Goal: Transaction & Acquisition: Purchase product/service

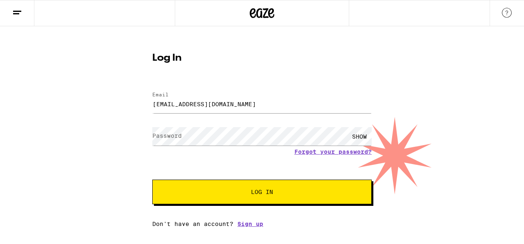
type input "[EMAIL_ADDRESS][DOMAIN_NAME]"
click at [152, 179] on button "Log In" at bounding box center [261, 191] width 219 height 25
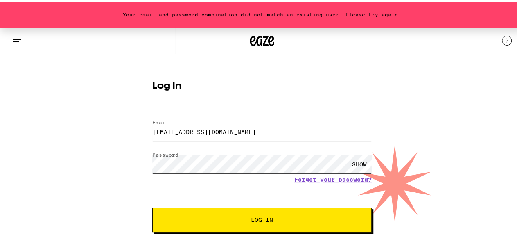
click at [152, 206] on button "Log In" at bounding box center [261, 218] width 219 height 25
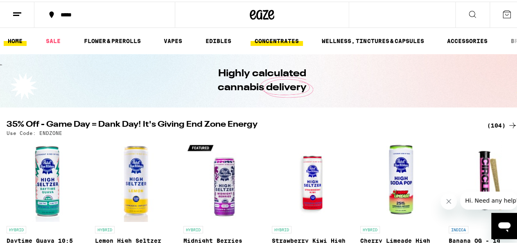
click at [253, 42] on link "CONCENTRATES" at bounding box center [277, 39] width 52 height 10
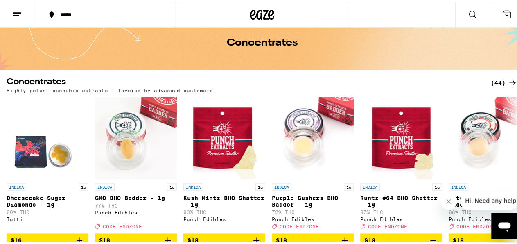
scroll to position [85, 0]
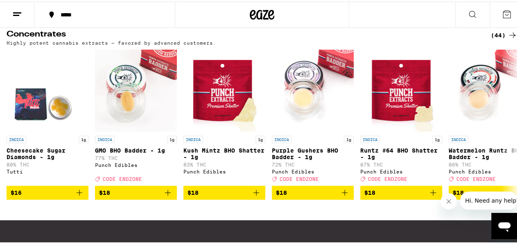
click at [494, 33] on div "(44)" at bounding box center [504, 34] width 27 height 10
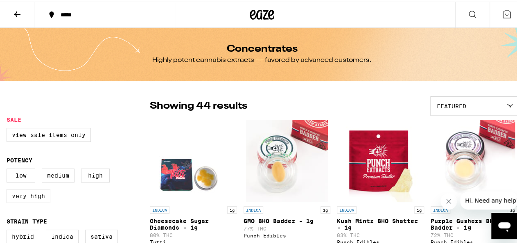
click at [46, 195] on label "Very High" at bounding box center [29, 194] width 44 height 14
click at [9, 168] on input "Very High" at bounding box center [8, 168] width 0 height 0
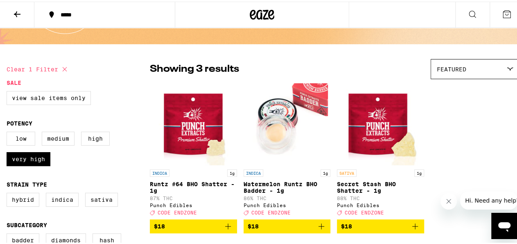
scroll to position [43, 0]
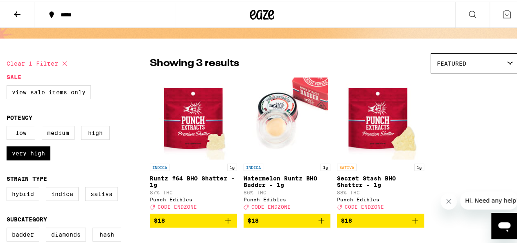
click at [285, 224] on span "$18" at bounding box center [287, 219] width 79 height 10
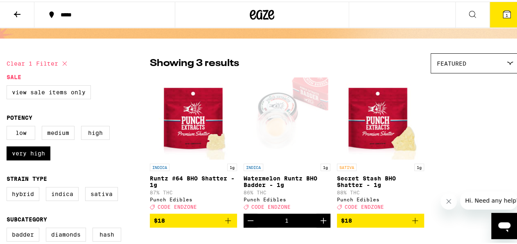
scroll to position [69, 0]
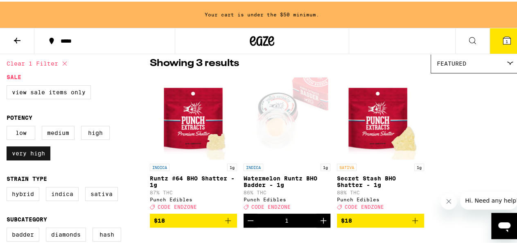
click at [42, 151] on label "Very High" at bounding box center [29, 152] width 44 height 14
click at [9, 126] on input "Very High" at bounding box center [8, 125] width 0 height 0
checkbox input "false"
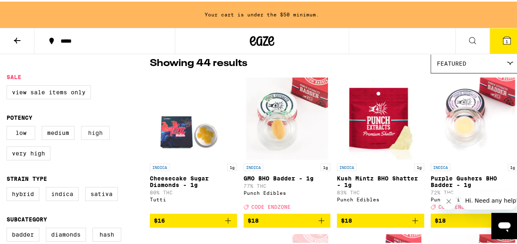
click at [90, 132] on label "High" at bounding box center [95, 131] width 29 height 14
click at [9, 126] on input "High" at bounding box center [8, 125] width 0 height 0
checkbox input "true"
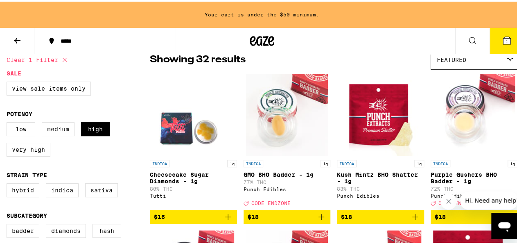
scroll to position [69, 0]
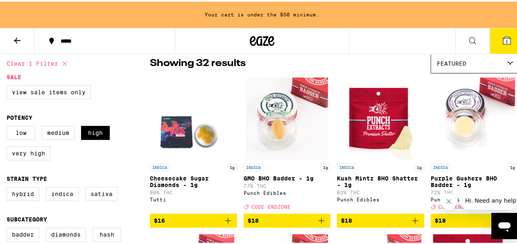
drag, startPoint x: 24, startPoint y: 154, endPoint x: 79, endPoint y: 136, distance: 57.6
click at [25, 154] on label "Very High" at bounding box center [29, 152] width 44 height 14
click at [9, 126] on input "Very High" at bounding box center [8, 125] width 0 height 0
checkbox input "true"
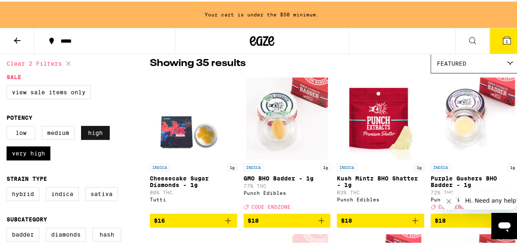
click at [86, 133] on label "High" at bounding box center [95, 131] width 29 height 14
click at [9, 126] on input "High" at bounding box center [8, 125] width 0 height 0
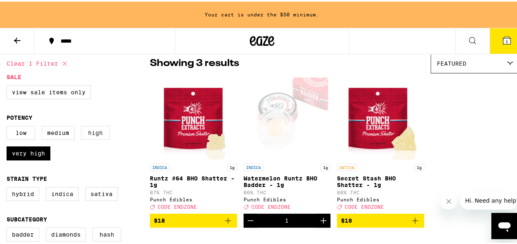
drag, startPoint x: 34, startPoint y: 158, endPoint x: 95, endPoint y: 137, distance: 64.5
click at [36, 157] on label "Very High" at bounding box center [29, 152] width 44 height 14
click at [93, 136] on label "High" at bounding box center [95, 131] width 29 height 14
click at [9, 126] on input "High" at bounding box center [8, 125] width 0 height 0
checkbox input "true"
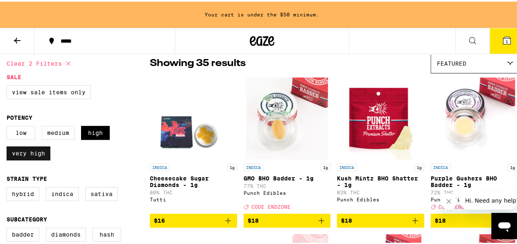
click at [37, 154] on label "Very High" at bounding box center [29, 152] width 44 height 14
click at [9, 126] on input "Very High" at bounding box center [8, 125] width 0 height 0
checkbox input "false"
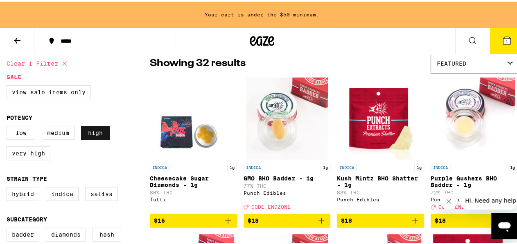
click at [102, 134] on label "High" at bounding box center [95, 131] width 29 height 14
click at [9, 126] on input "High" at bounding box center [8, 125] width 0 height 0
checkbox input "false"
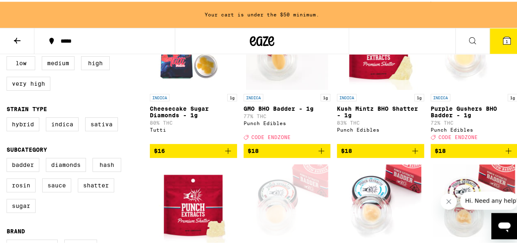
scroll to position [154, 0]
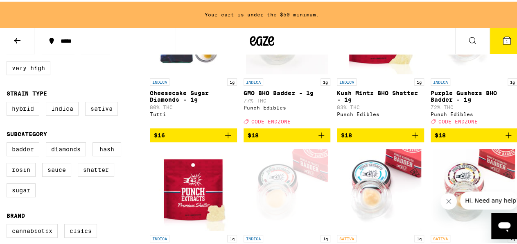
click at [99, 110] on label "Sativa" at bounding box center [101, 107] width 33 height 14
click at [9, 102] on input "Sativa" at bounding box center [8, 101] width 0 height 0
checkbox input "true"
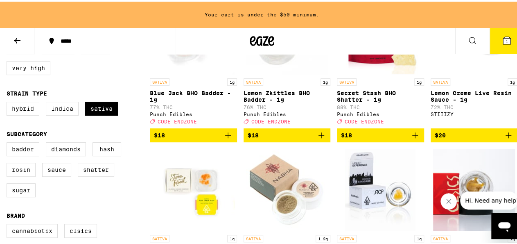
click at [16, 175] on label "Rosin" at bounding box center [21, 168] width 29 height 14
click at [9, 142] on input "Rosin" at bounding box center [8, 142] width 0 height 0
checkbox input "true"
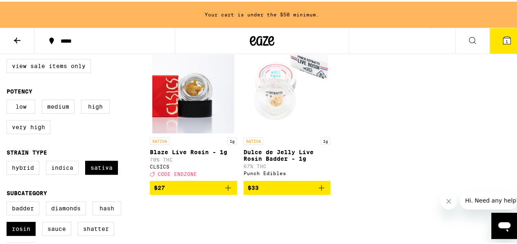
scroll to position [69, 0]
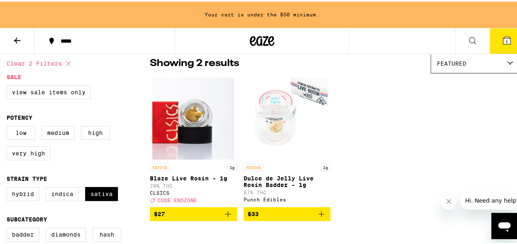
click at [231, 217] on icon "Add to bag" at bounding box center [228, 212] width 10 height 10
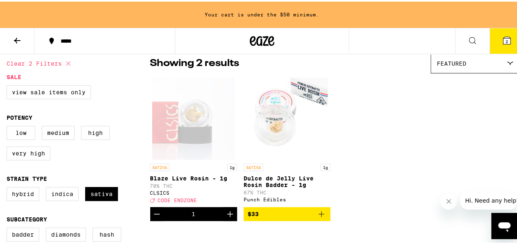
click at [503, 40] on icon at bounding box center [506, 38] width 7 height 7
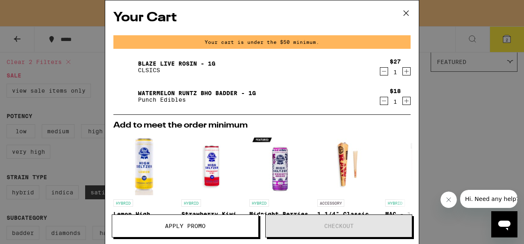
click at [214, 221] on button "Apply Promo" at bounding box center [185, 225] width 147 height 23
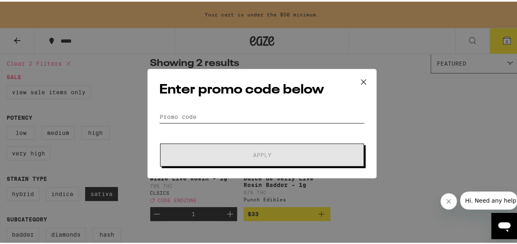
click at [217, 118] on input "Promo Code" at bounding box center [262, 115] width 206 height 12
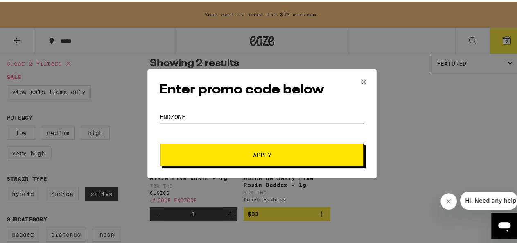
type input "ENDZONE"
click at [268, 152] on span "Apply" at bounding box center [261, 153] width 147 height 6
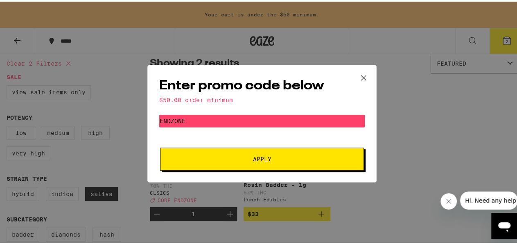
click at [360, 73] on icon at bounding box center [363, 76] width 12 height 12
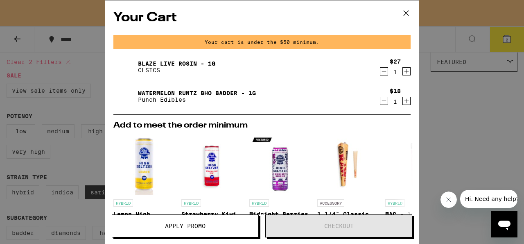
click at [410, 11] on icon at bounding box center [406, 13] width 12 height 12
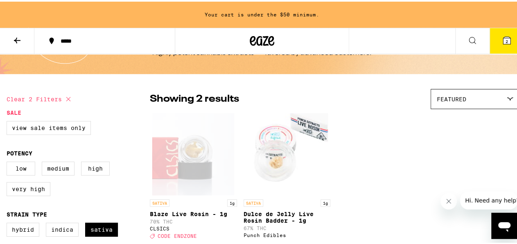
scroll to position [26, 0]
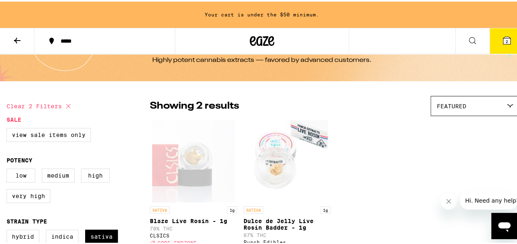
click at [494, 38] on button "2" at bounding box center [507, 39] width 34 height 25
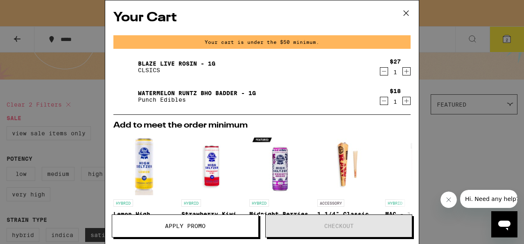
click at [406, 8] on icon at bounding box center [406, 13] width 12 height 12
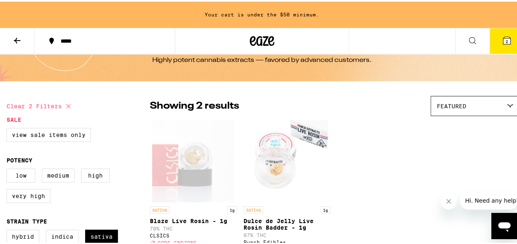
click at [23, 39] on button at bounding box center [17, 40] width 34 height 26
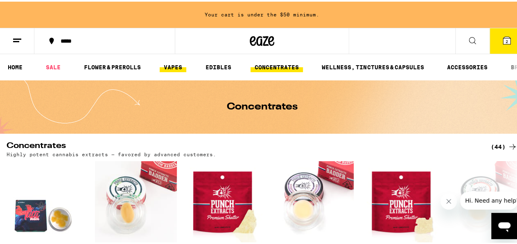
click at [169, 68] on link "VAPES" at bounding box center [173, 66] width 27 height 10
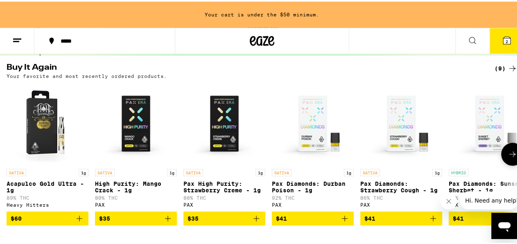
scroll to position [85, 0]
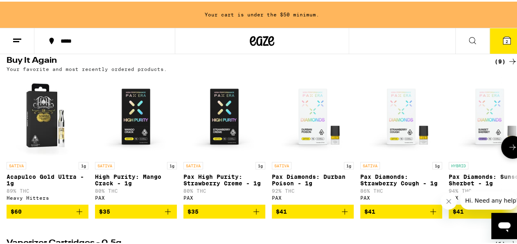
click at [255, 213] on icon "Add to bag" at bounding box center [256, 210] width 10 height 10
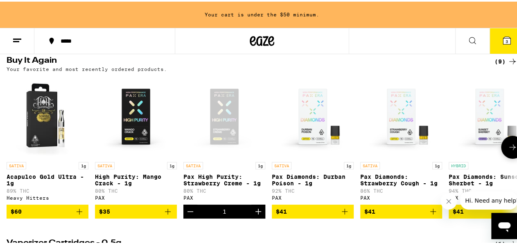
scroll to position [59, 0]
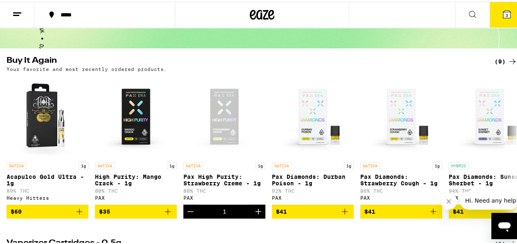
click at [506, 13] on button "3" at bounding box center [507, 12] width 34 height 25
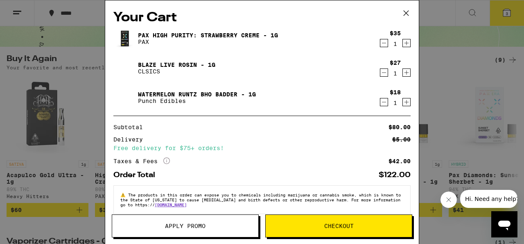
click at [216, 221] on button "Apply Promo" at bounding box center [185, 225] width 147 height 23
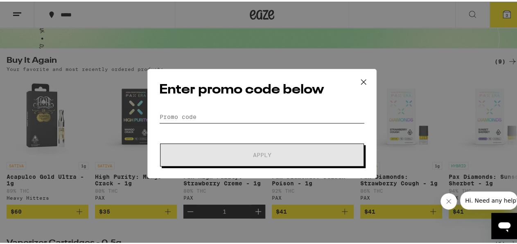
click at [187, 120] on input "Promo Code" at bounding box center [262, 115] width 206 height 12
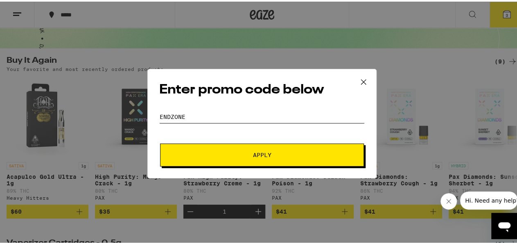
type input "endzone"
click at [160, 142] on button "Apply" at bounding box center [262, 153] width 204 height 23
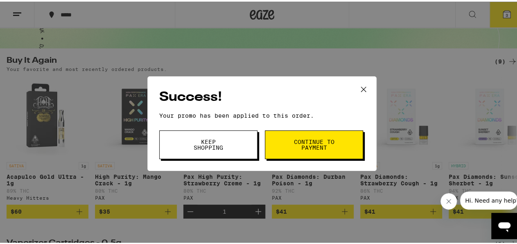
click at [311, 141] on span "Continue to payment" at bounding box center [314, 142] width 42 height 11
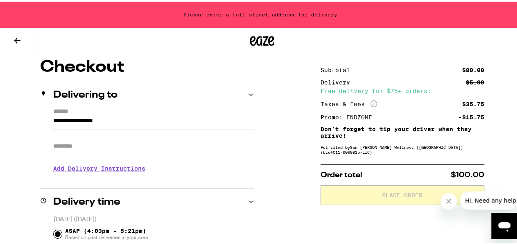
scroll to position [43, 0]
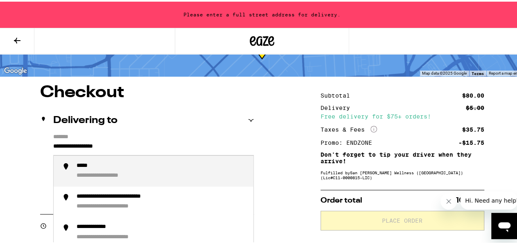
drag, startPoint x: 145, startPoint y: 145, endPoint x: 44, endPoint y: 145, distance: 100.7
click at [44, 145] on div "**********" at bounding box center [147, 167] width 214 height 71
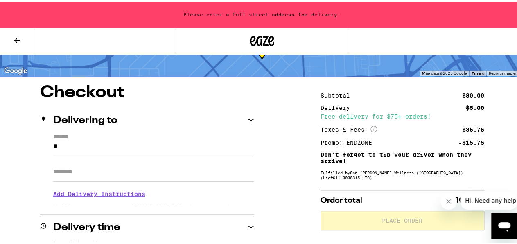
type input "*"
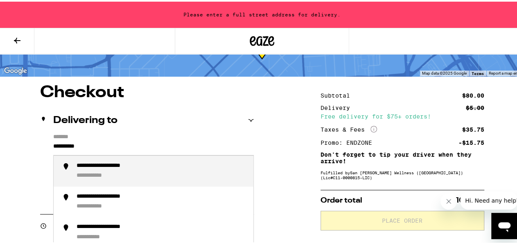
click at [173, 172] on div "**********" at bounding box center [162, 170] width 170 height 18
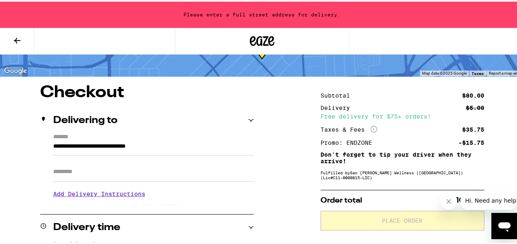
type input "**********"
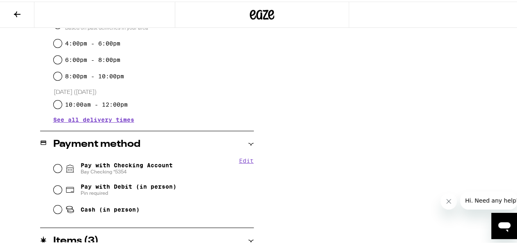
scroll to position [272, 0]
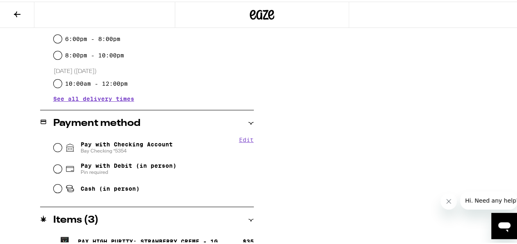
click at [122, 143] on span "Pay with Checking Account Bay Checking *5354" at bounding box center [127, 145] width 92 height 13
click at [62, 143] on input "Pay with Checking Account Bay Checking *5354" at bounding box center [58, 146] width 8 height 8
radio input "true"
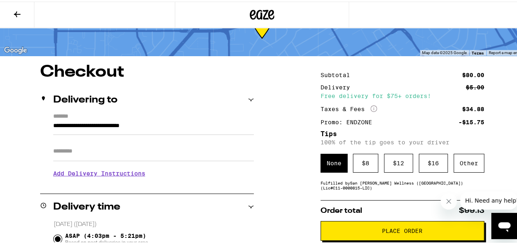
scroll to position [34, 0]
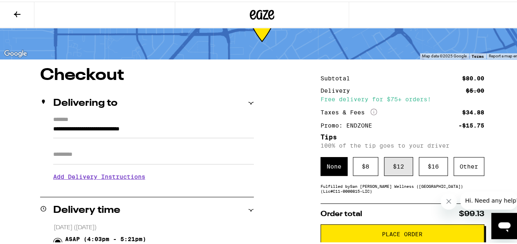
click at [384, 168] on div "$ 12" at bounding box center [398, 164] width 29 height 19
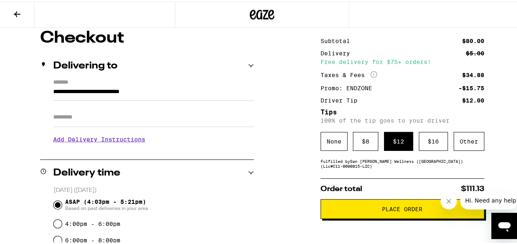
scroll to position [76, 0]
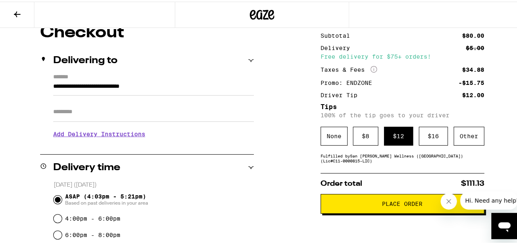
click at [395, 201] on button "Place Order" at bounding box center [403, 202] width 164 height 20
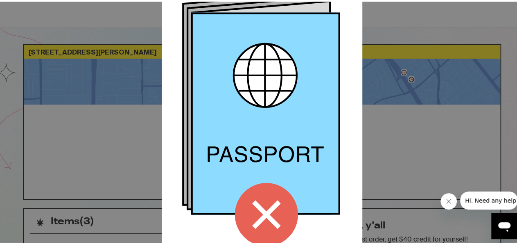
scroll to position [106, 0]
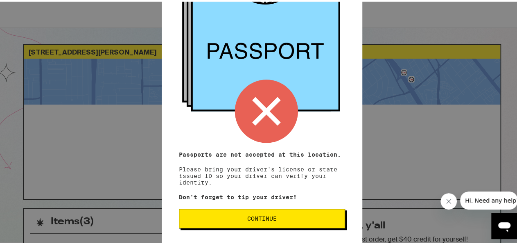
click at [272, 218] on span "Continue" at bounding box center [262, 217] width 152 height 6
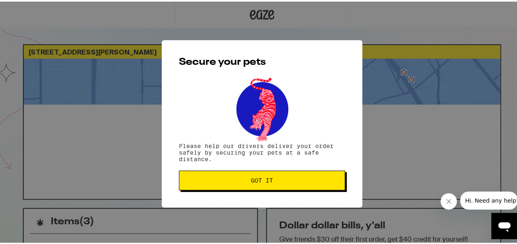
click at [269, 178] on span "Got it" at bounding box center [262, 179] width 22 height 6
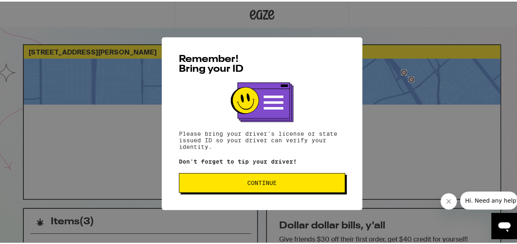
click at [277, 181] on span "Continue" at bounding box center [262, 181] width 152 height 6
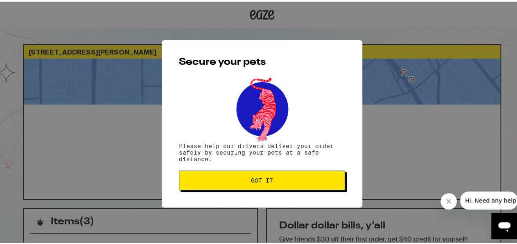
click at [279, 181] on span "Got it" at bounding box center [262, 179] width 152 height 6
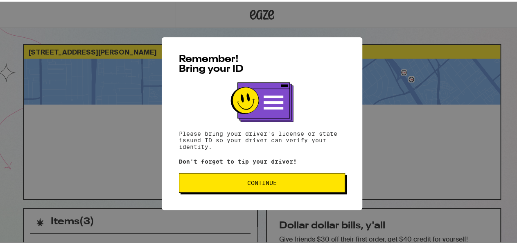
click at [261, 181] on span "Continue" at bounding box center [261, 181] width 29 height 6
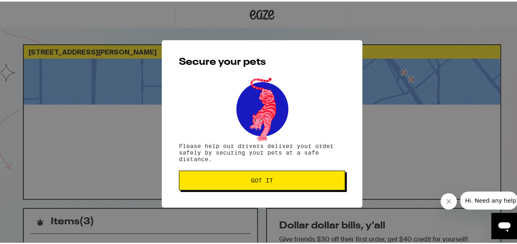
click at [261, 181] on span "Got it" at bounding box center [262, 179] width 22 height 6
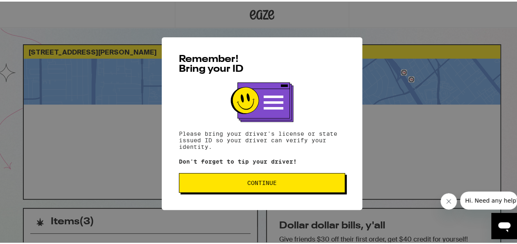
click at [298, 176] on button "Continue" at bounding box center [262, 181] width 166 height 20
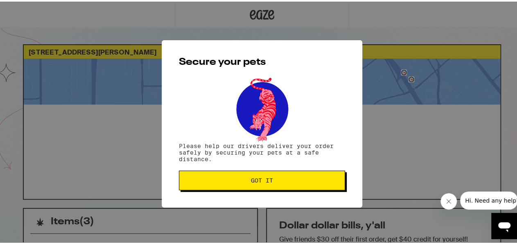
click at [299, 176] on button "Got it" at bounding box center [262, 179] width 166 height 20
